Goal: Task Accomplishment & Management: Use online tool/utility

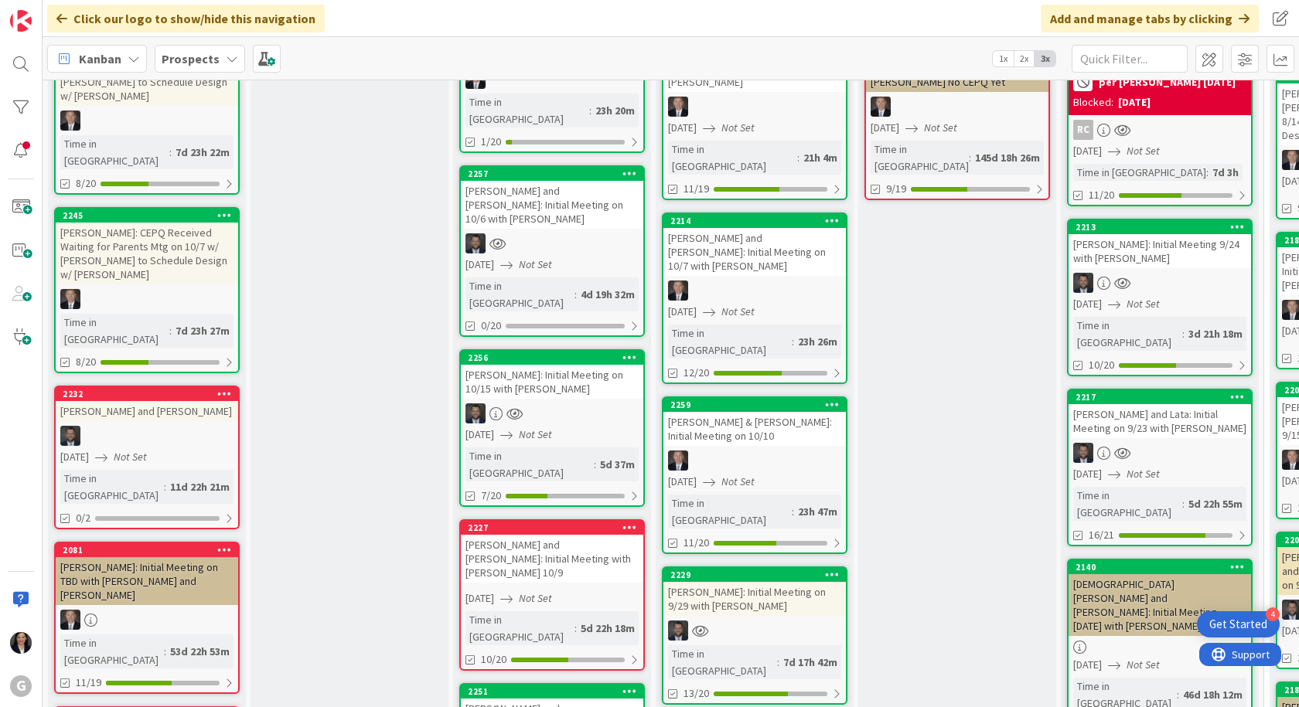
scroll to position [155, 0]
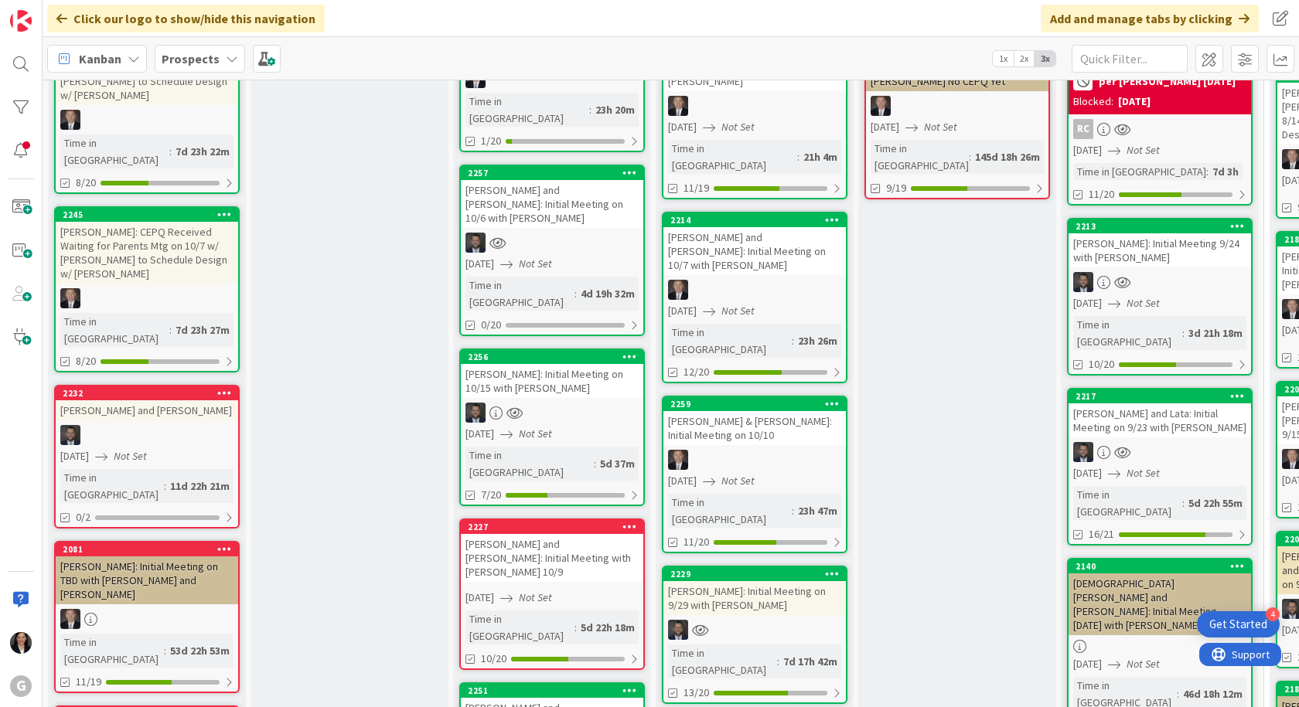
click at [1147, 404] on div "[PERSON_NAME] and Lata: Initial Meeting on 9/23 with [PERSON_NAME]" at bounding box center [1159, 421] width 182 height 34
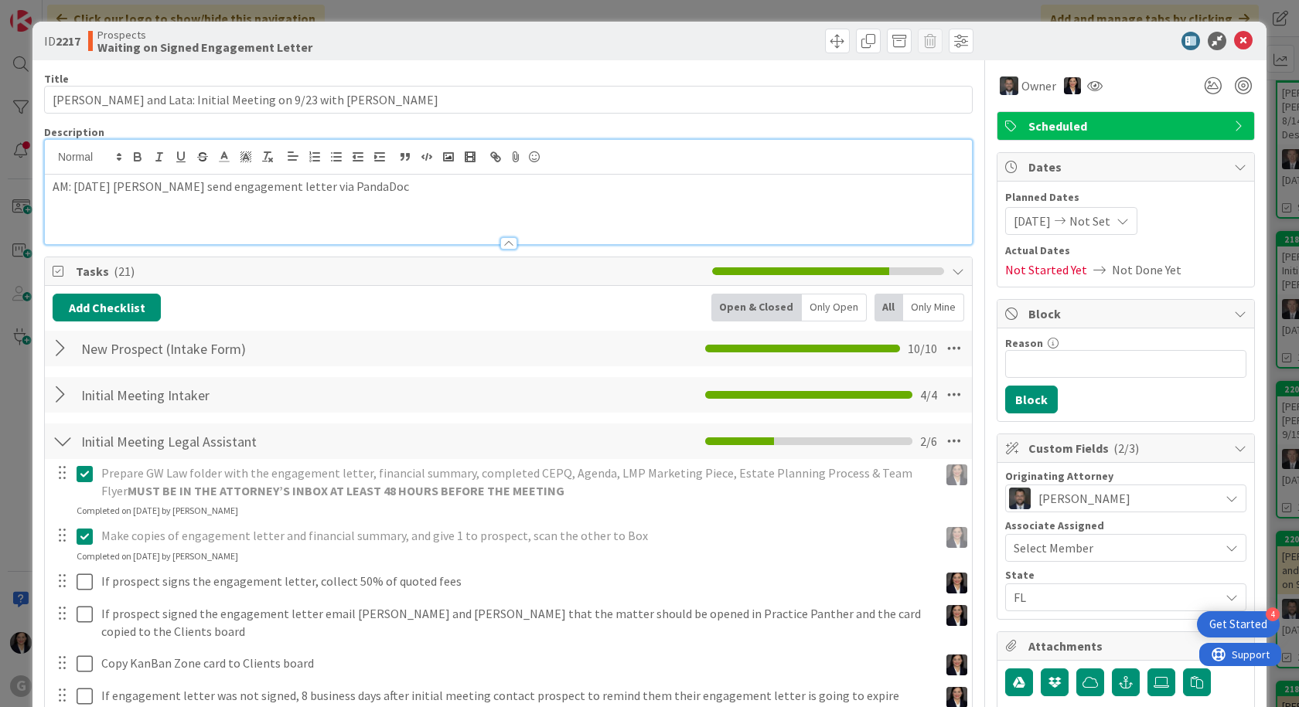
click at [47, 160] on div "AM: [DATE] [PERSON_NAME] send engagement letter via PandaDoc" at bounding box center [508, 192] width 927 height 104
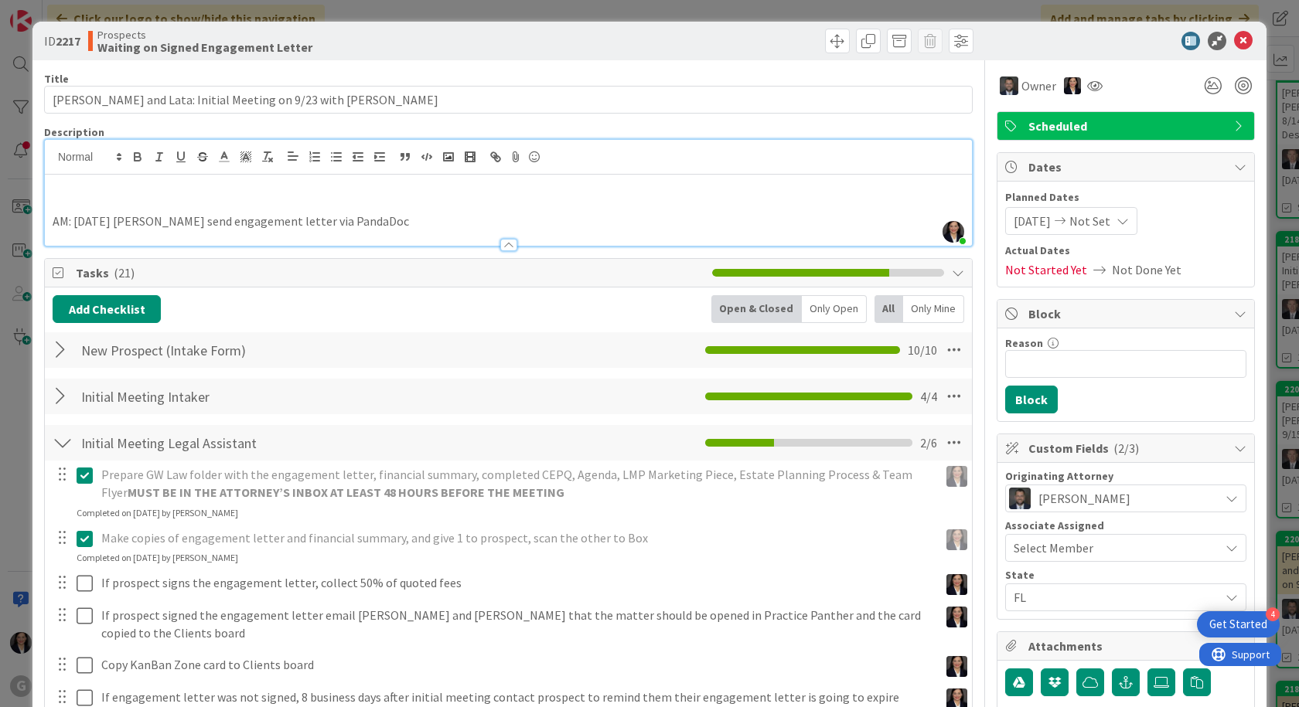
click at [55, 182] on p at bounding box center [508, 187] width 911 height 18
click at [237, 182] on p "AM: [DATE] client responded" at bounding box center [508, 187] width 911 height 18
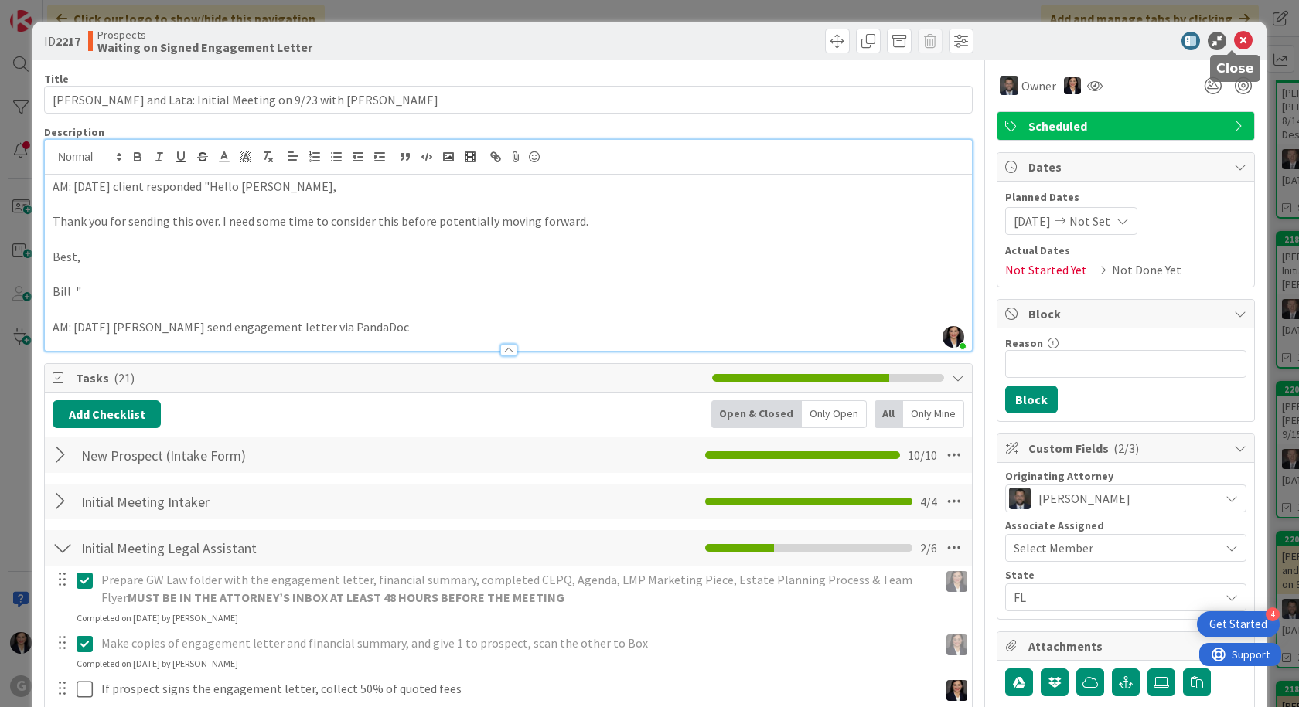
click at [1238, 38] on icon at bounding box center [1243, 41] width 19 height 19
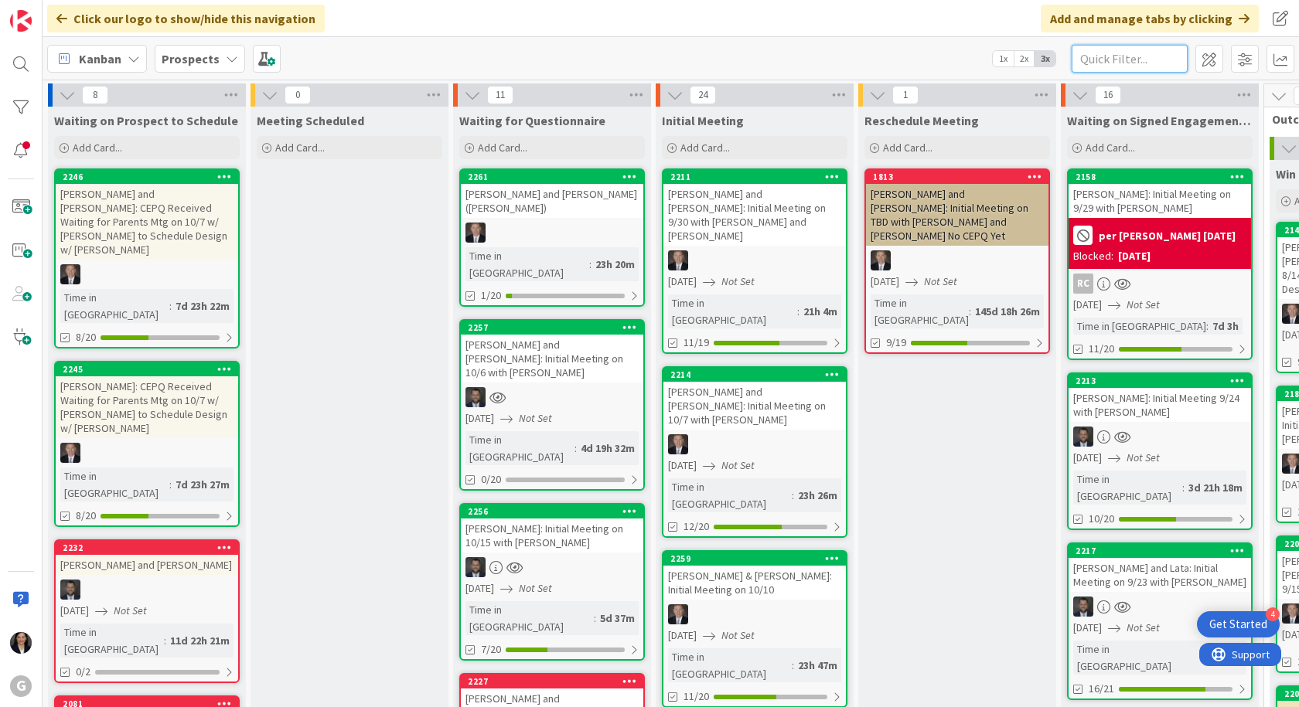
click at [1094, 57] on input "text" at bounding box center [1129, 59] width 116 height 28
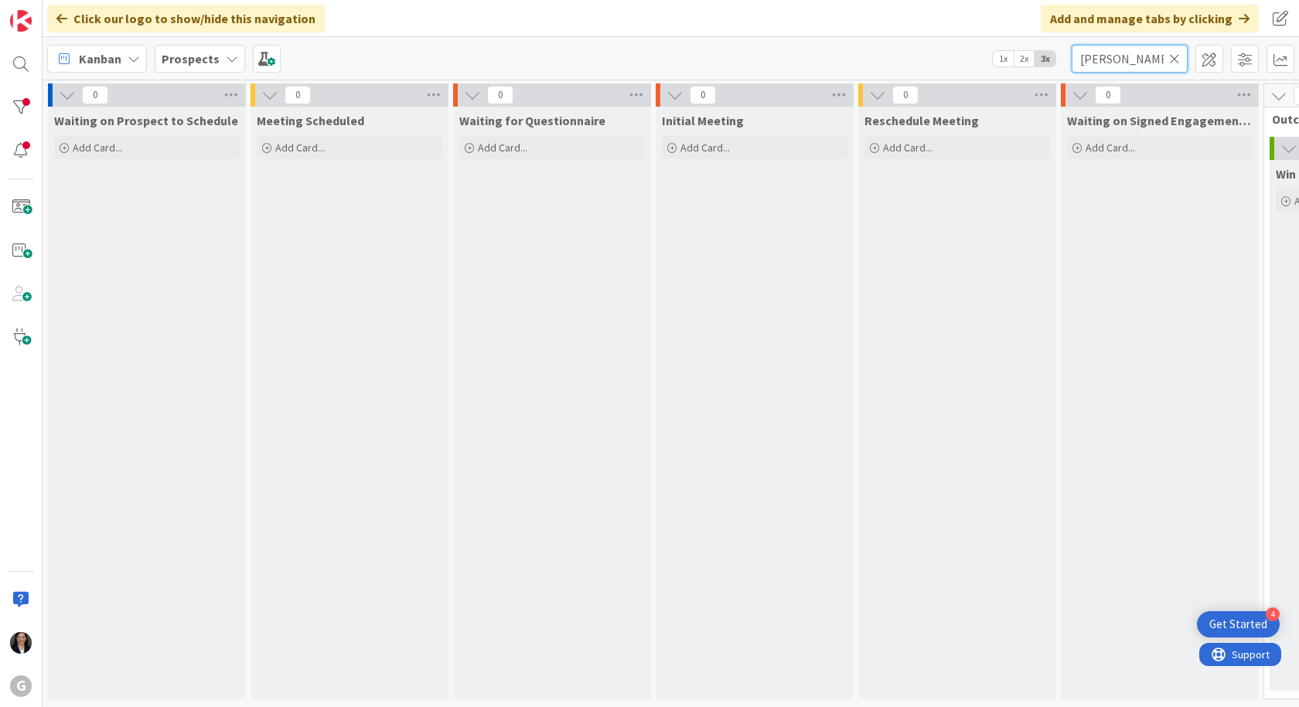
drag, startPoint x: 1108, startPoint y: 63, endPoint x: 1084, endPoint y: 61, distance: 24.0
click at [1084, 61] on input "[PERSON_NAME]" at bounding box center [1129, 59] width 116 height 28
type input "T"
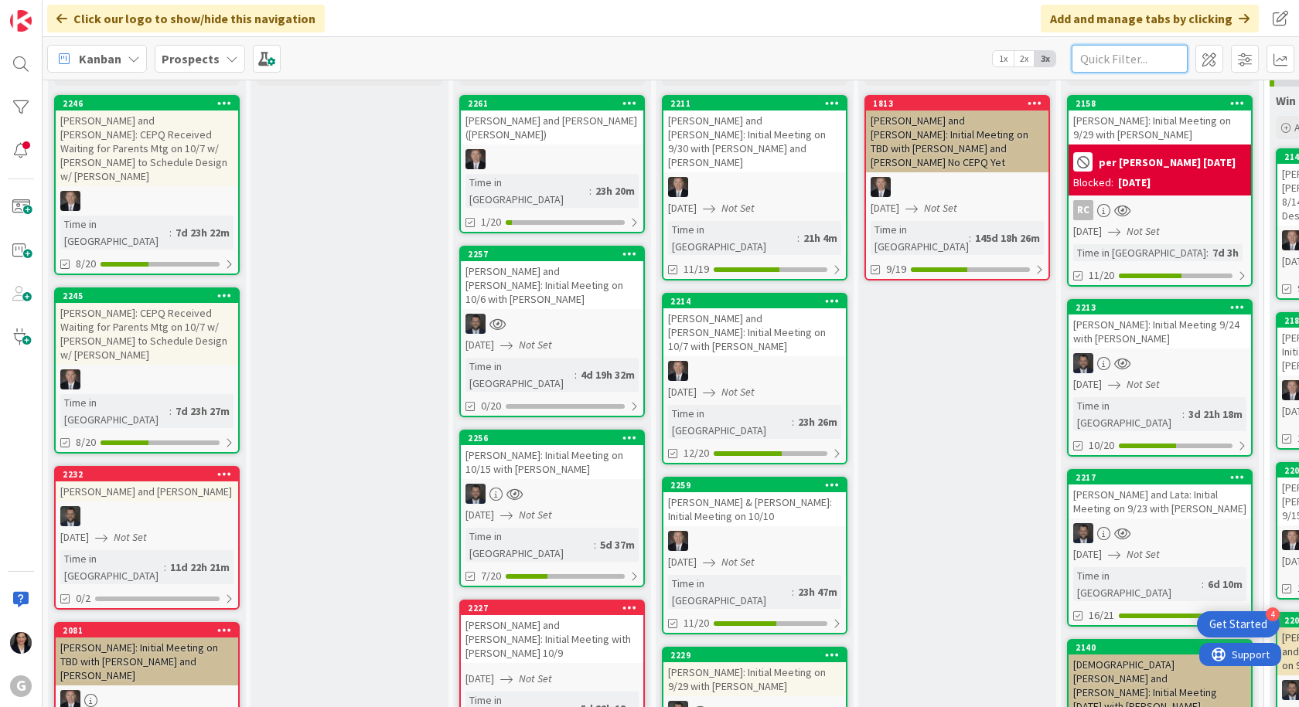
scroll to position [155, 0]
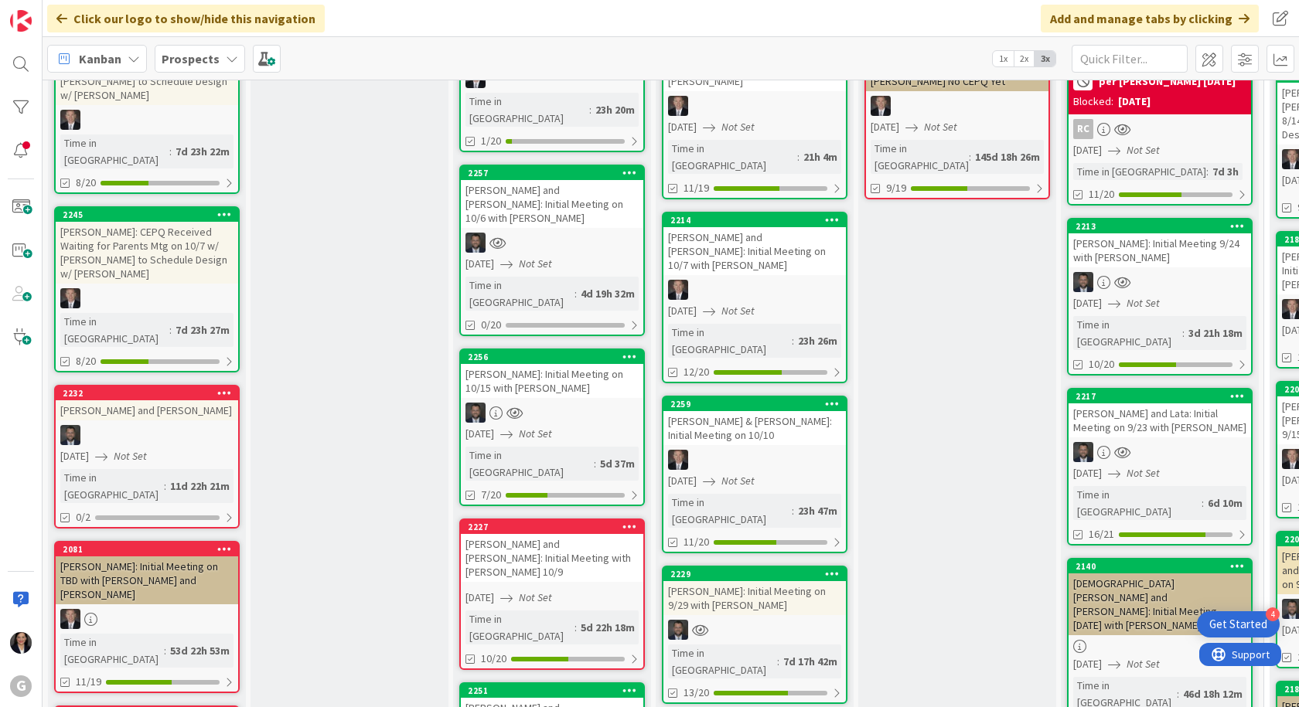
click at [1164, 413] on div "[PERSON_NAME] and Lata: Initial Meeting on 9/23 with [PERSON_NAME]" at bounding box center [1159, 421] width 182 height 34
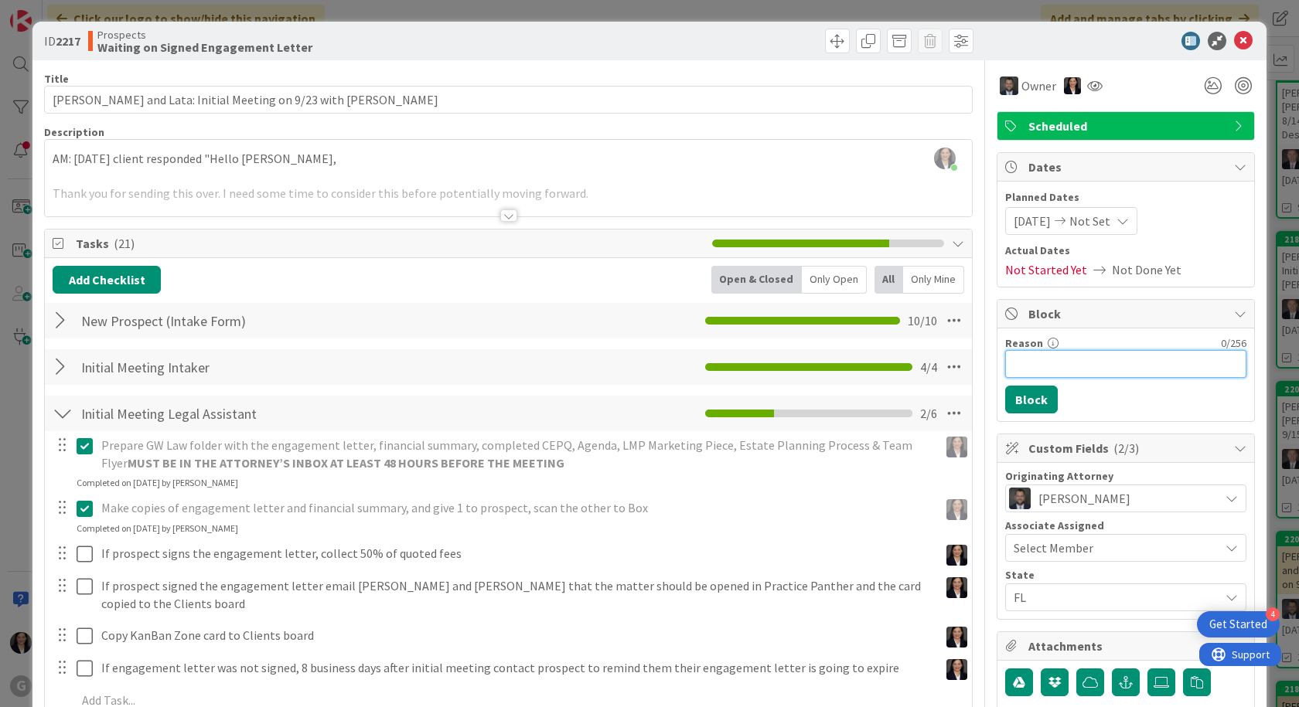
click at [1033, 358] on input "Reason" at bounding box center [1125, 364] width 241 height 28
type input "Client needs time to consider EP before potentially moving forward."
click at [1034, 393] on button "Block" at bounding box center [1031, 400] width 53 height 28
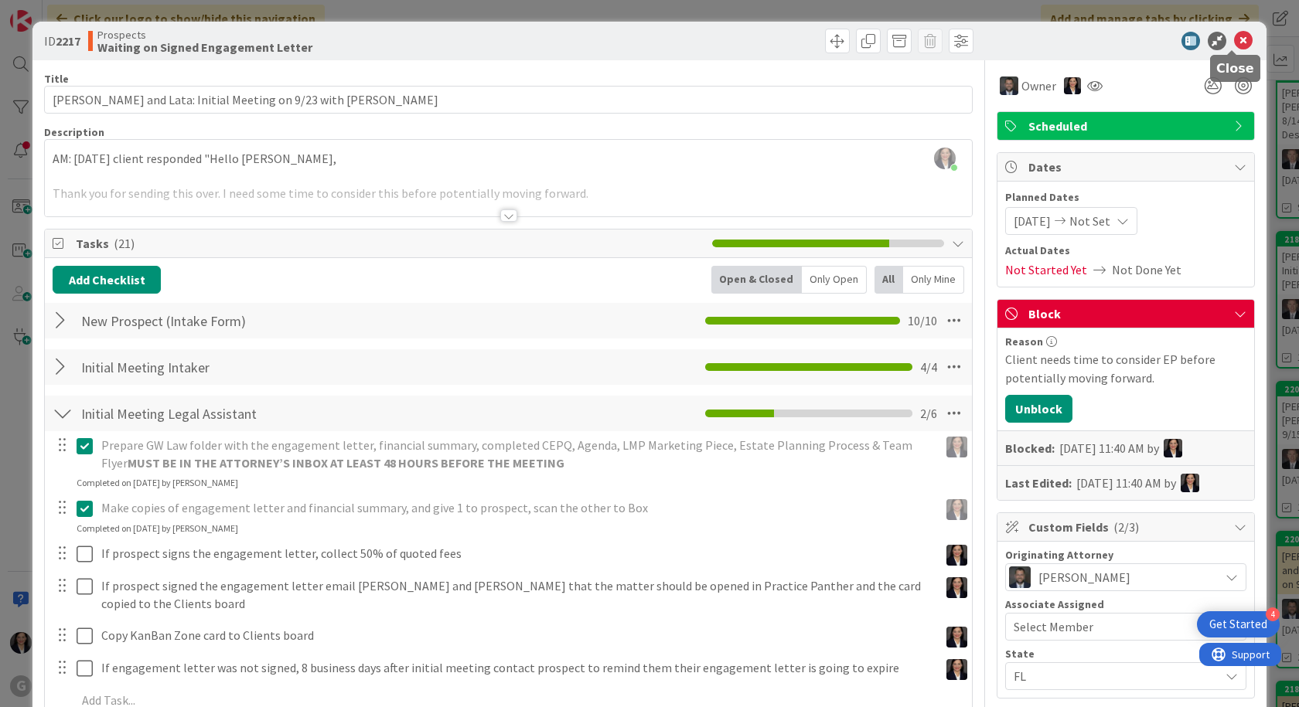
click at [1234, 36] on icon at bounding box center [1243, 41] width 19 height 19
